Goal: Check status

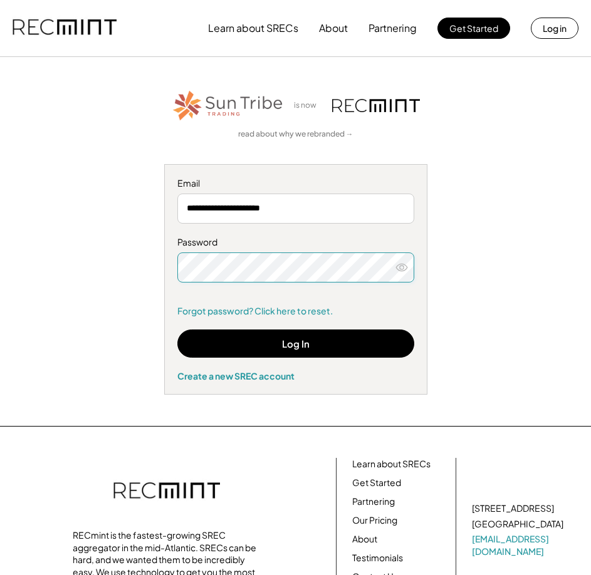
click at [495, 287] on div "**********" at bounding box center [295, 241] width 560 height 306
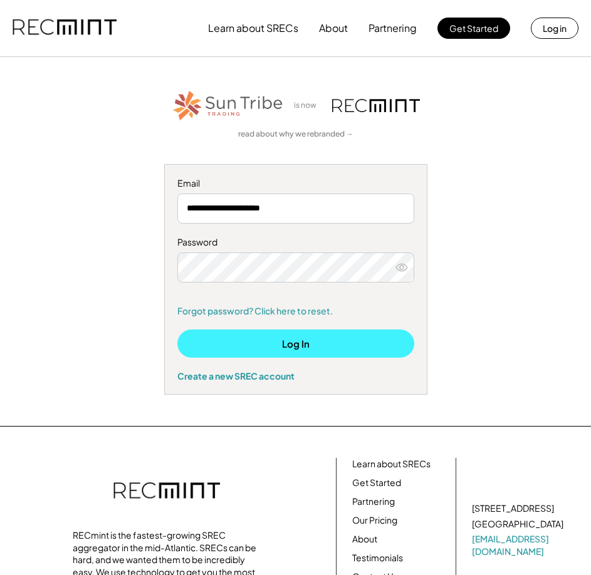
click at [347, 339] on button "Log In" at bounding box center [295, 343] width 237 height 28
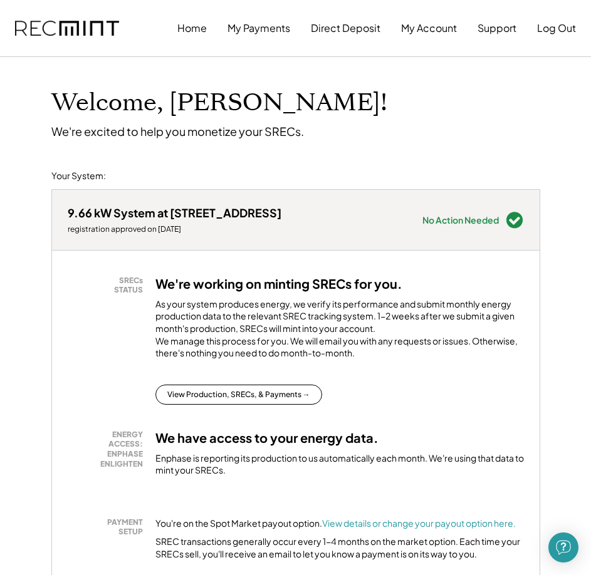
scroll to position [105, 0]
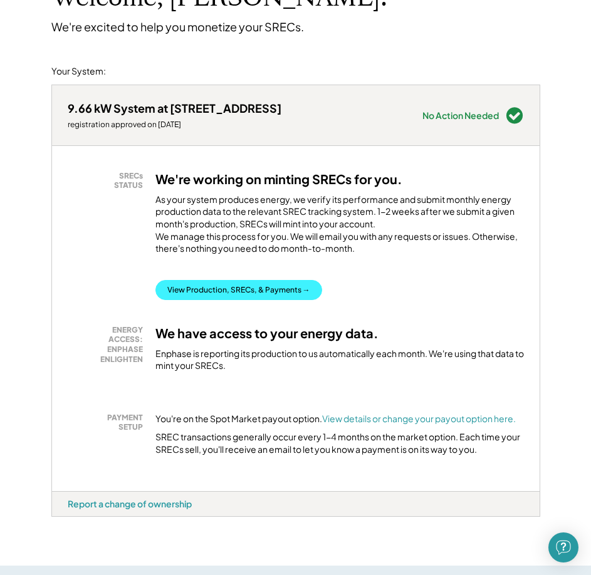
click at [266, 300] on button "View Production, SRECs, & Payments →" at bounding box center [238, 290] width 167 height 20
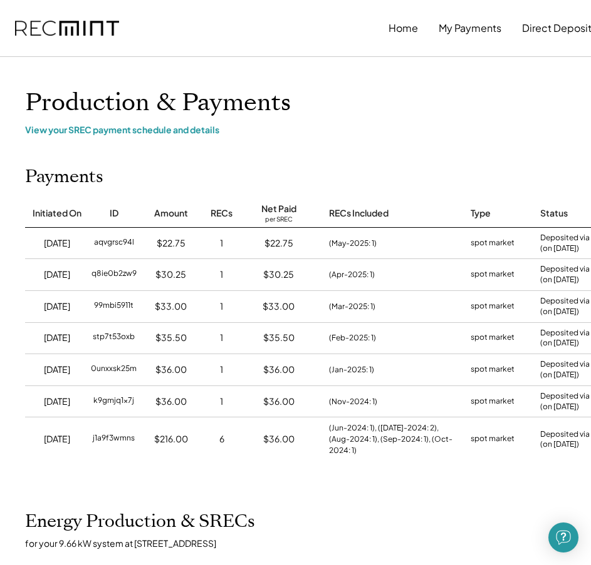
drag, startPoint x: 237, startPoint y: 460, endPoint x: 261, endPoint y: 450, distance: 26.2
click at [261, 450] on div "12/06/24 j1a9f3wmns $216.00 6 $36.00 (Jun-2024: 1), (Jul-2024: 2), (Aug-2024: 1…" at bounding box center [401, 439] width 753 height 44
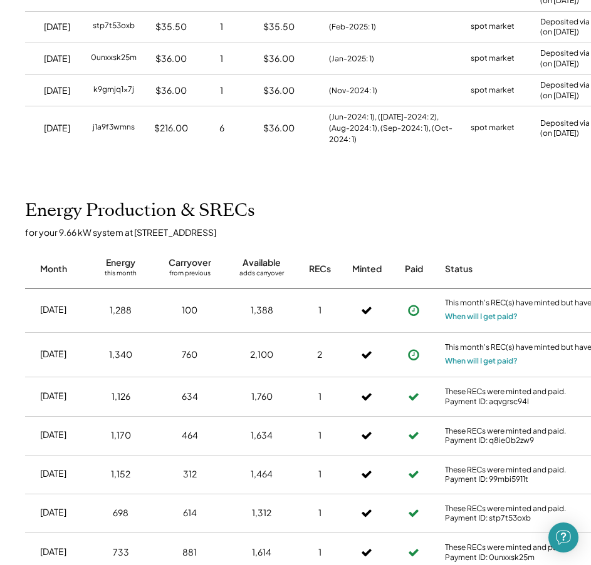
scroll to position [313, 0]
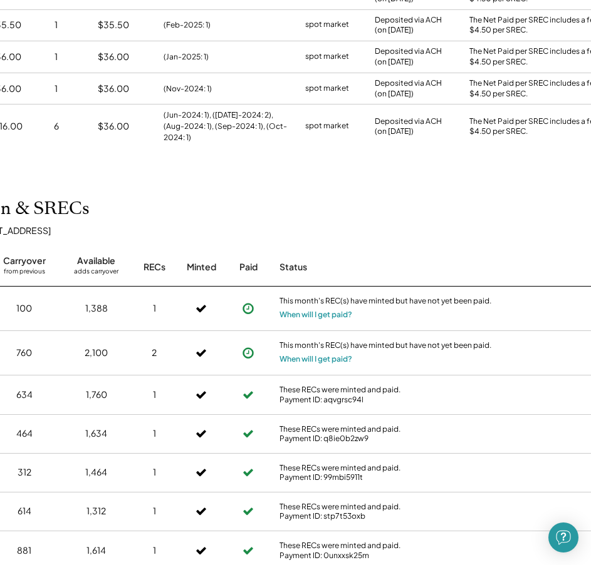
drag, startPoint x: 290, startPoint y: 232, endPoint x: 356, endPoint y: 237, distance: 65.9
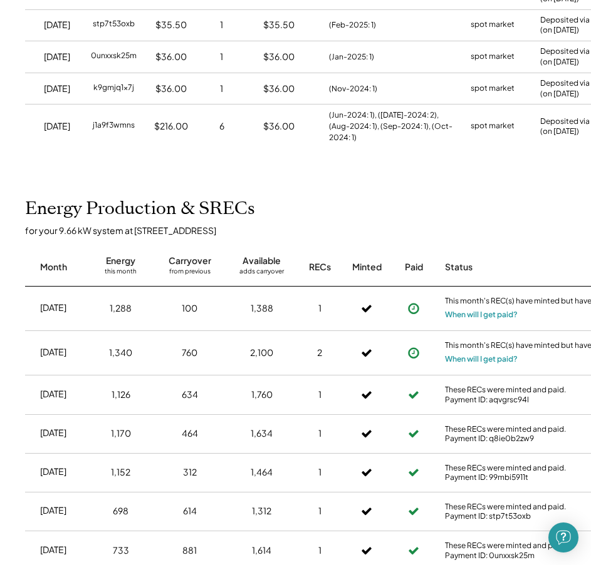
drag, startPoint x: 356, startPoint y: 237, endPoint x: 264, endPoint y: 241, distance: 92.2
click at [480, 321] on button "When will I get paid?" at bounding box center [481, 315] width 73 height 13
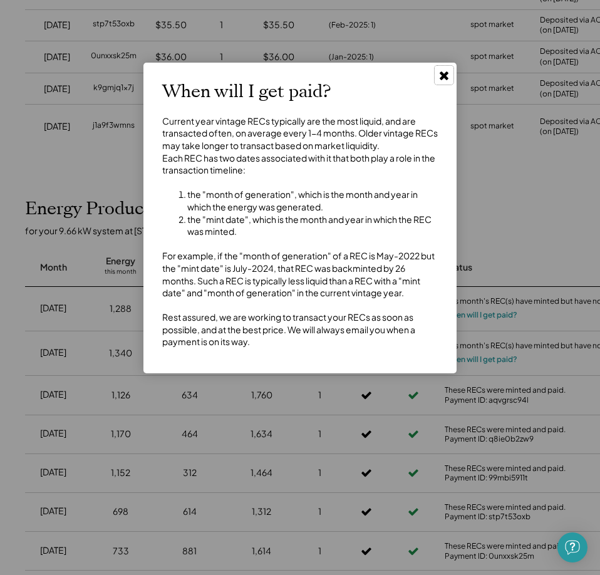
click at [448, 74] on use at bounding box center [444, 75] width 9 height 9
